Goal: Task Accomplishment & Management: Use online tool/utility

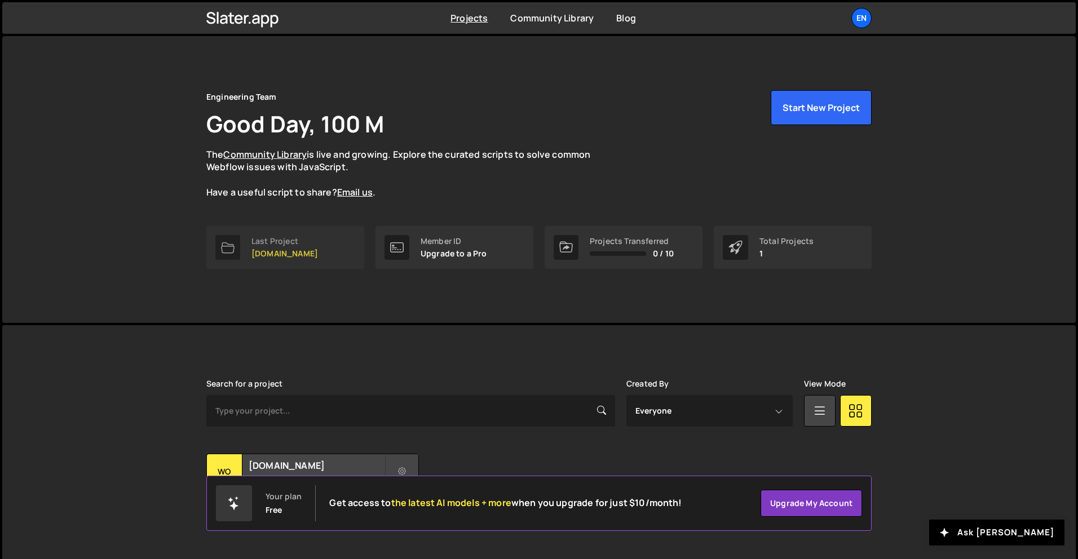
click at [267, 246] on div "Last Project [DOMAIN_NAME]" at bounding box center [284, 247] width 67 height 21
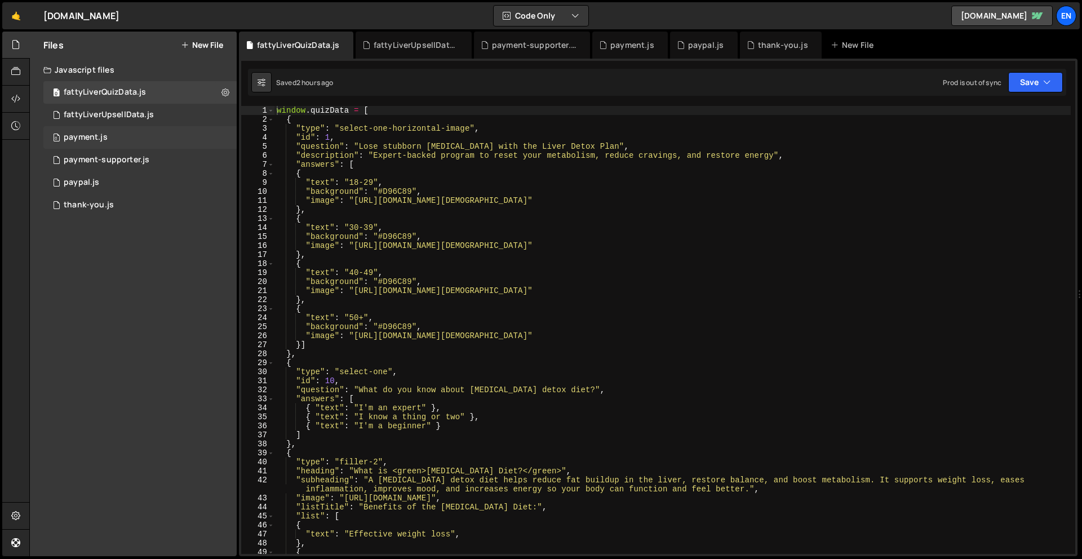
click at [114, 137] on div "0 payment.js 0" at bounding box center [139, 137] width 193 height 23
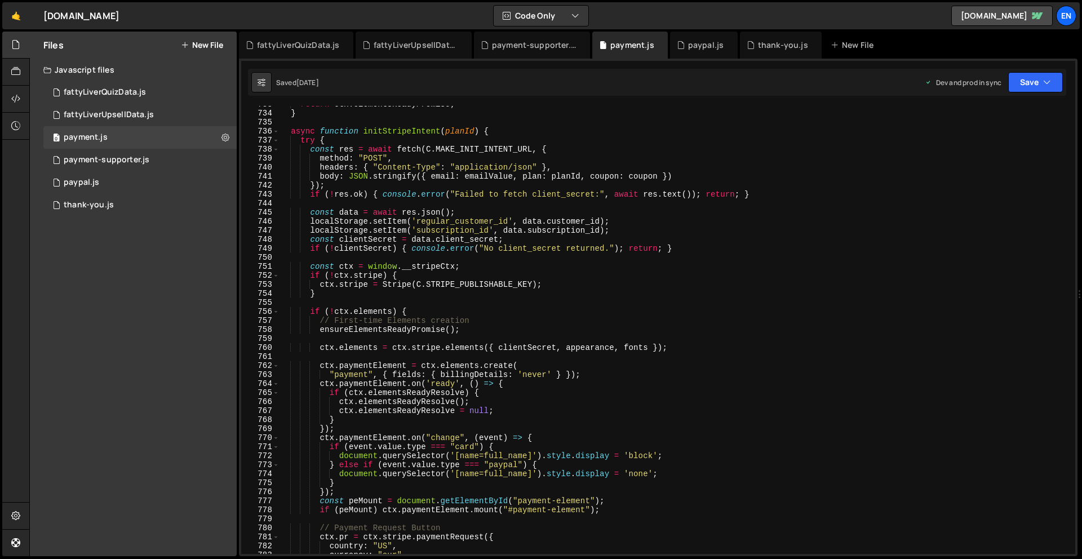
scroll to position [6748, 0]
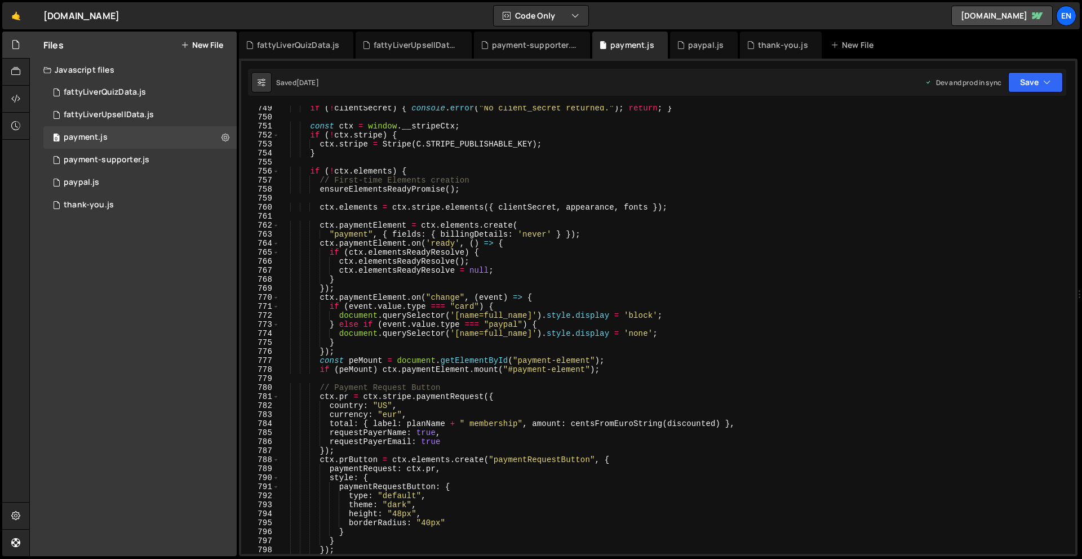
click at [388, 410] on div "if ( ! clientSecret ) { console . error ( "No client_secret returned." ) ; retu…" at bounding box center [675, 337] width 792 height 466
click at [388, 414] on div "if ( ! clientSecret ) { console . error ( "No client_secret returned." ) ; retu…" at bounding box center [675, 337] width 792 height 466
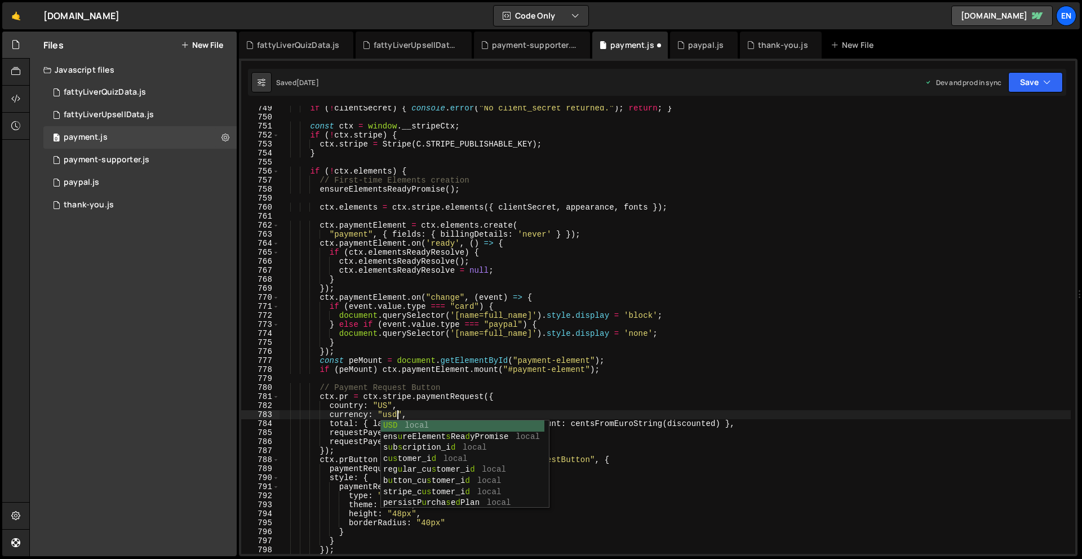
click at [486, 352] on div "if ( ! clientSecret ) { console . error ( "No client_secret returned." ) ; retu…" at bounding box center [675, 337] width 792 height 466
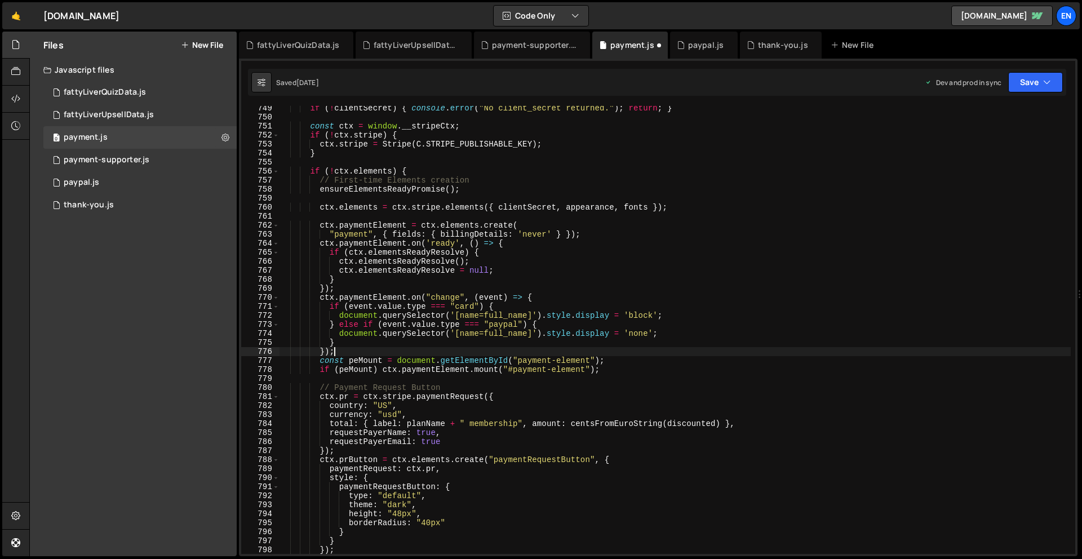
scroll to position [0, 3]
type textarea "});"
click at [1034, 78] on button "Save" at bounding box center [1035, 82] width 55 height 20
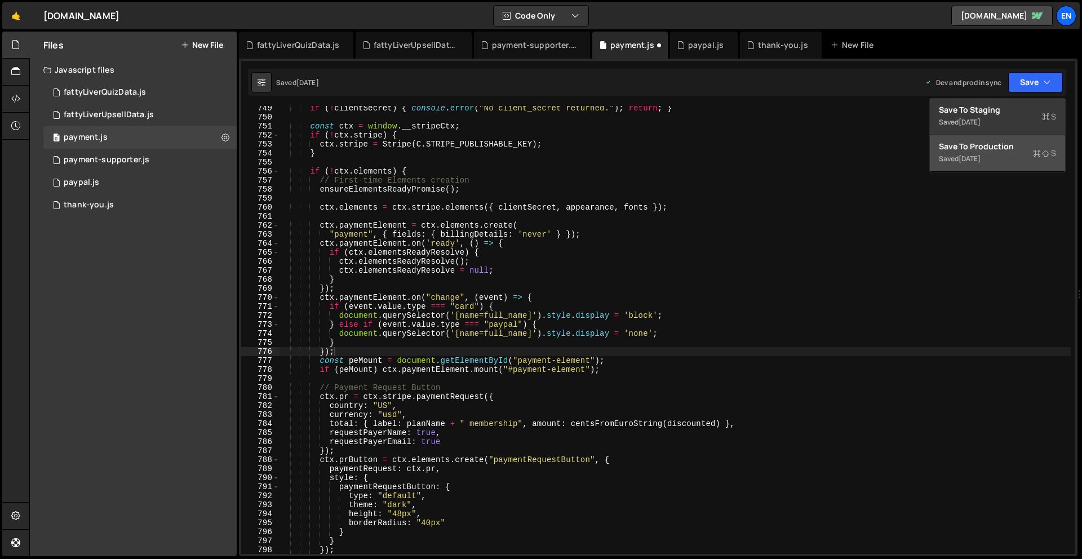
click at [998, 143] on div "Save to Production S" at bounding box center [997, 146] width 117 height 11
